Goal: Communication & Community: Connect with others

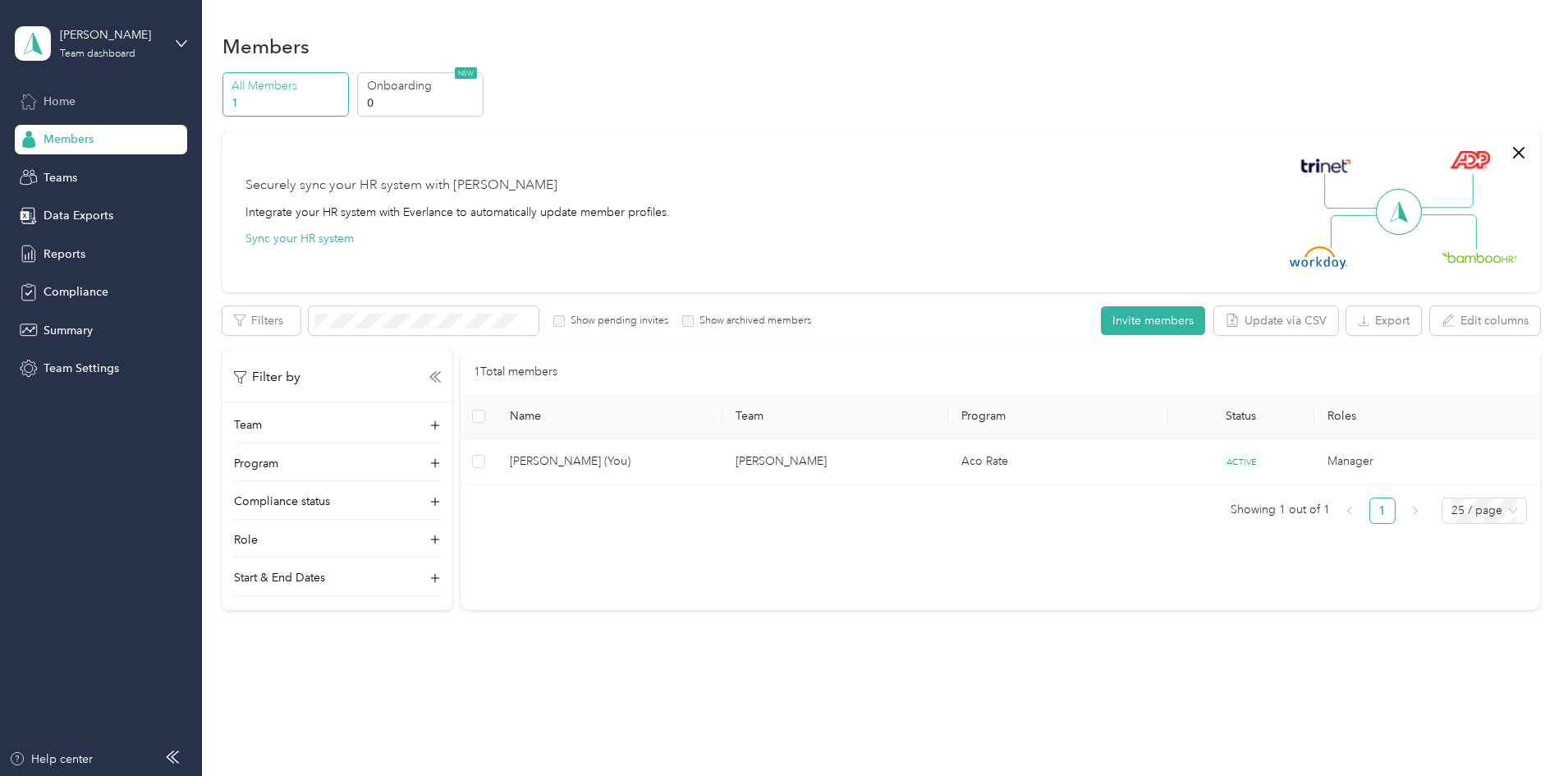
click at [126, 96] on div "Home" at bounding box center [100, 101] width 172 height 29
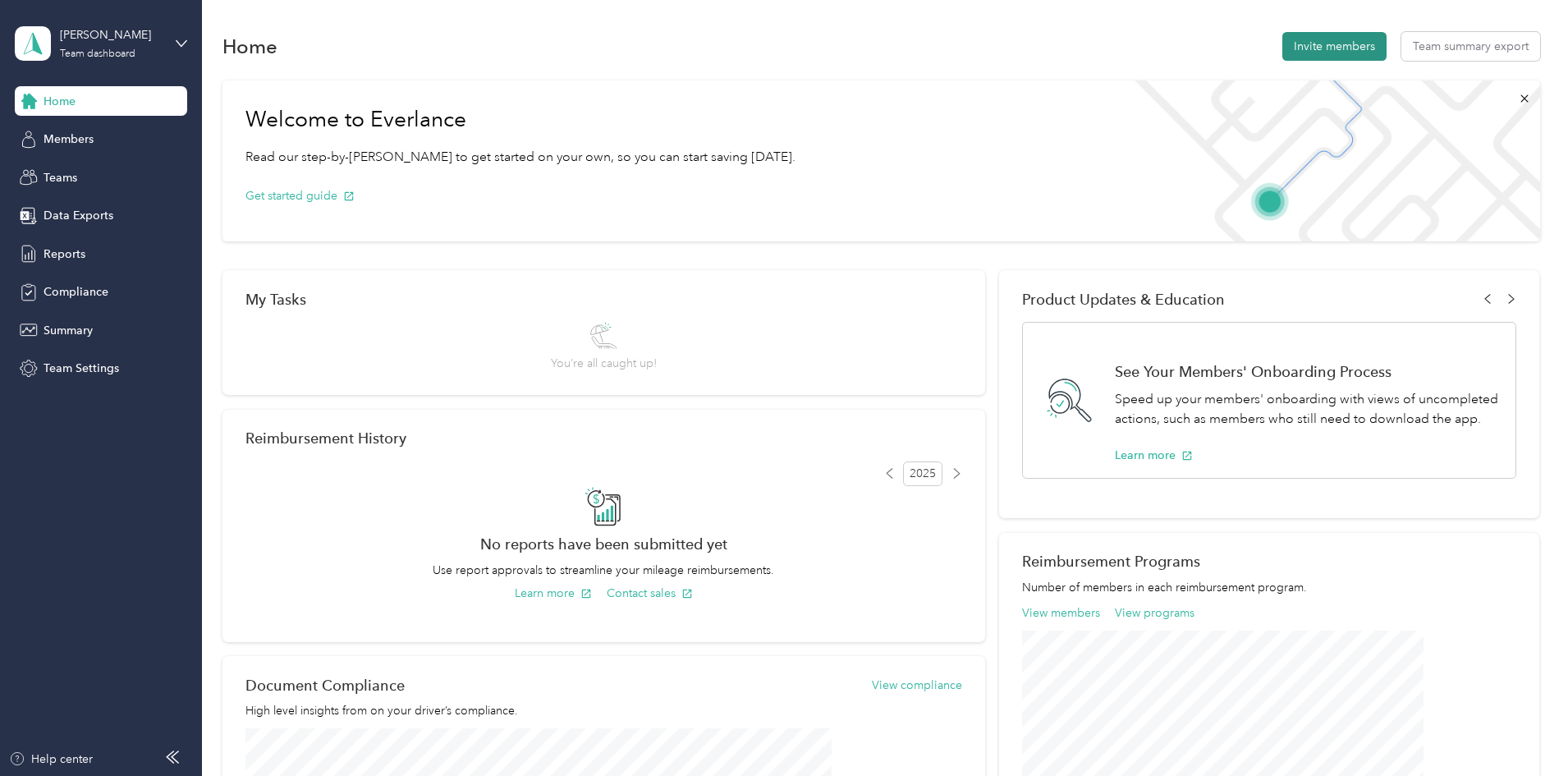
click at [1283, 52] on button "Invite members" at bounding box center [1334, 46] width 104 height 29
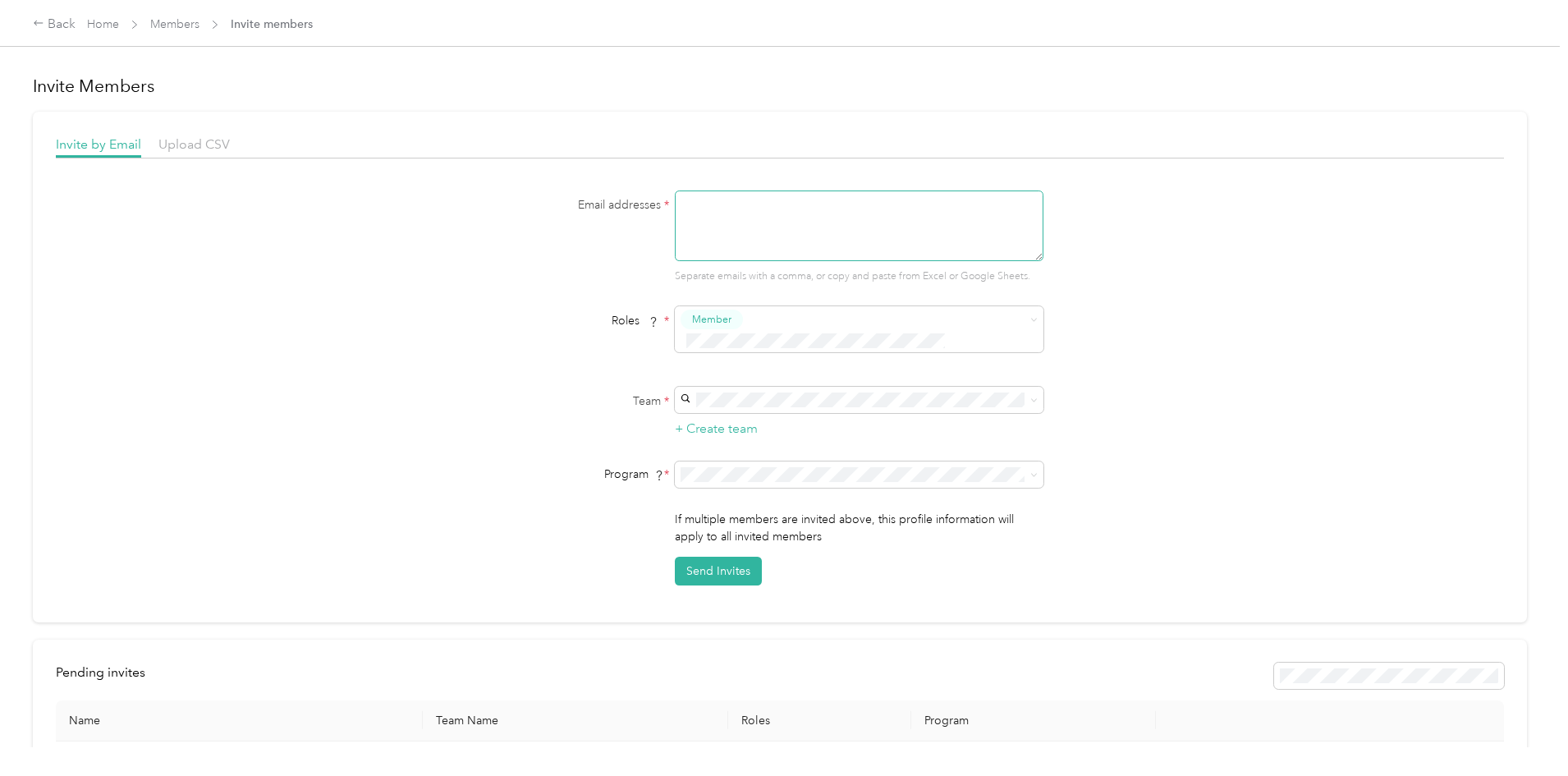
click at [827, 217] on textarea at bounding box center [859, 226] width 369 height 71
click at [739, 211] on textarea at bounding box center [859, 226] width 369 height 71
type textarea "[EMAIL_ADDRESS][PERSON_NAME][DOMAIN_NAME]"
click at [771, 411] on div "[PERSON_NAME] [PERSON_NAME]" at bounding box center [857, 419] width 346 height 38
click at [744, 652] on span "[PERSON_NAME] (CPM)" at bounding box center [746, 655] width 126 height 14
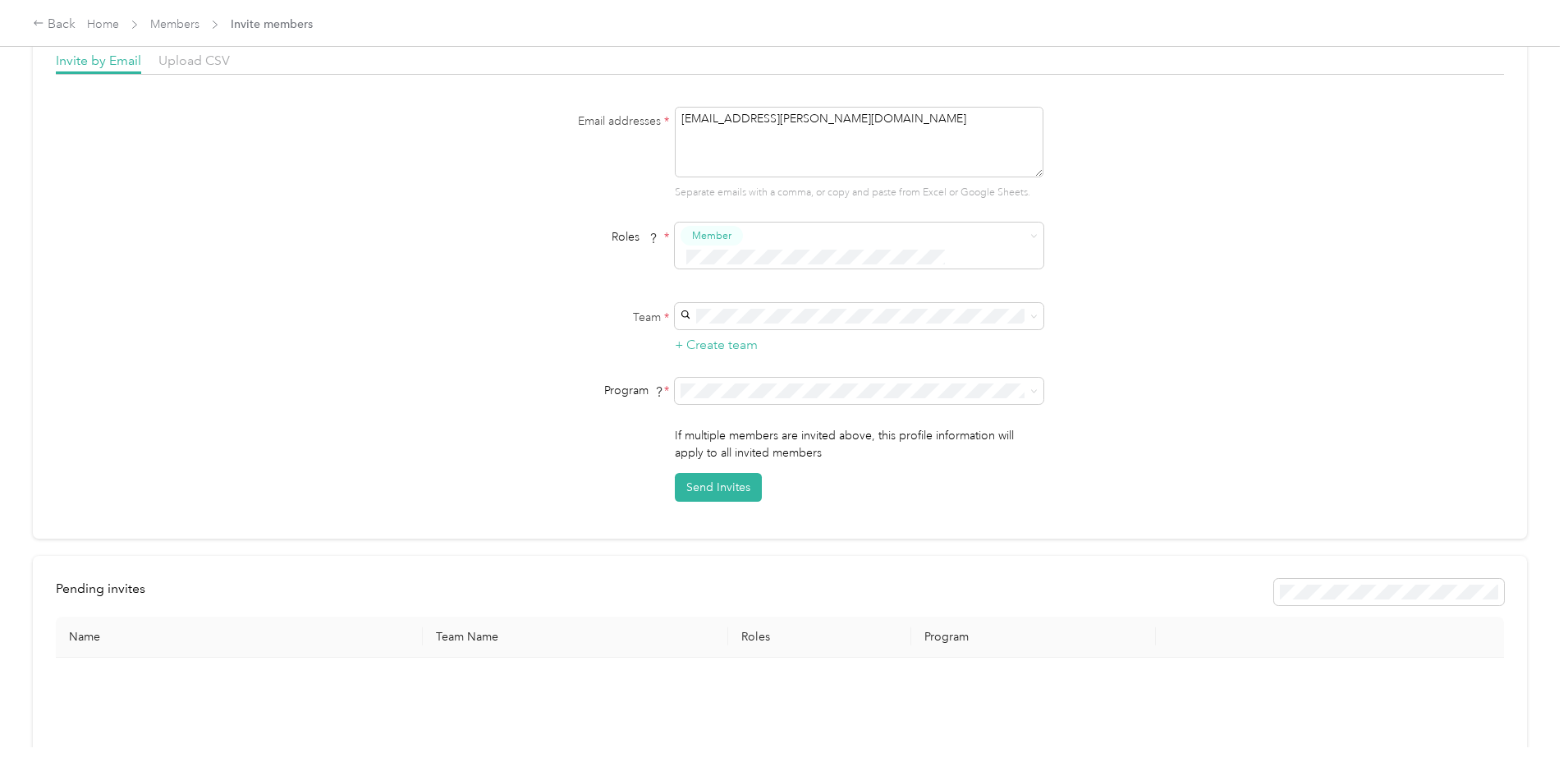
scroll to position [76, 0]
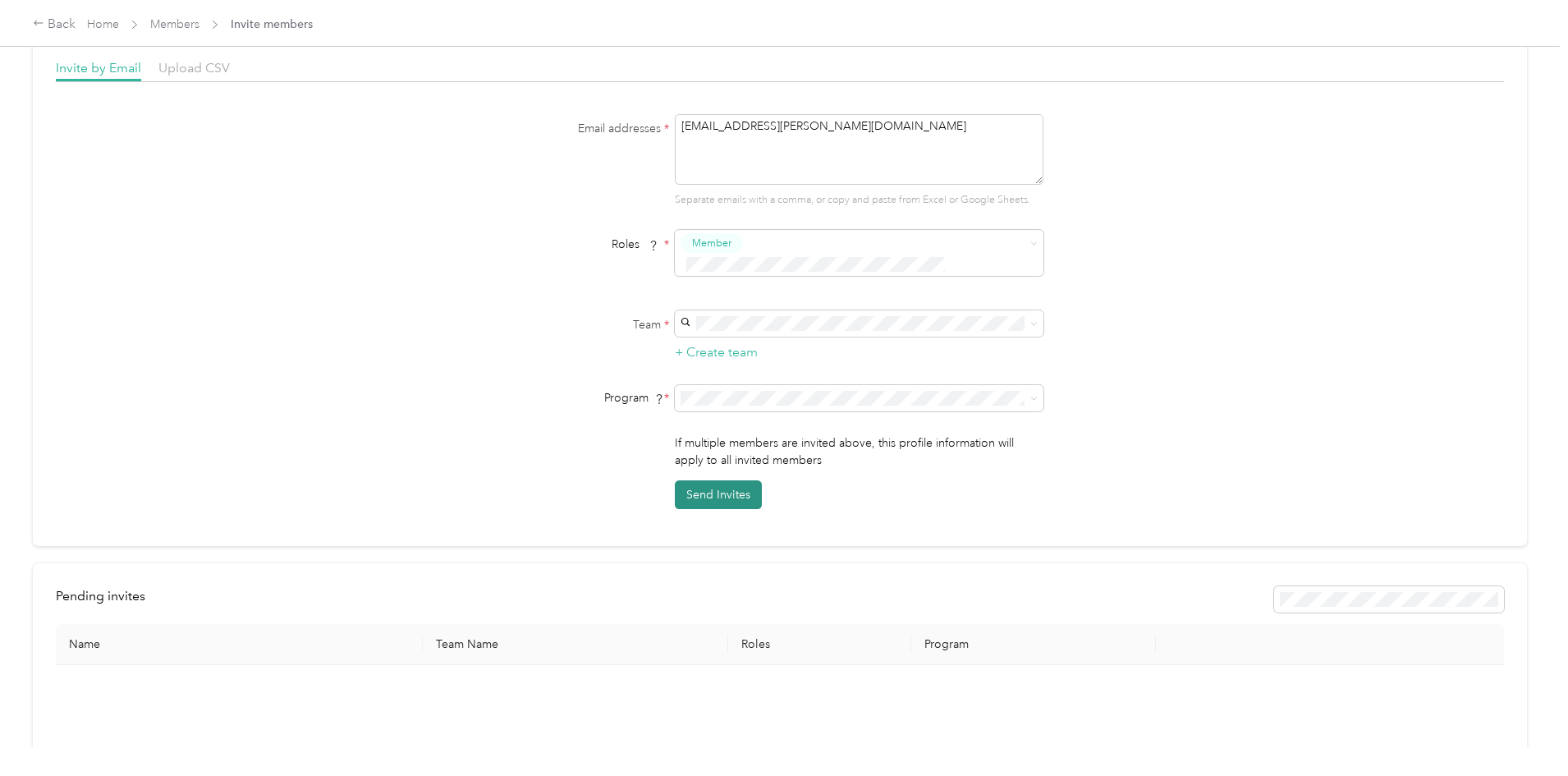
click at [729, 481] on button "Send Invites" at bounding box center [719, 494] width 87 height 29
